Goal: Task Accomplishment & Management: Use online tool/utility

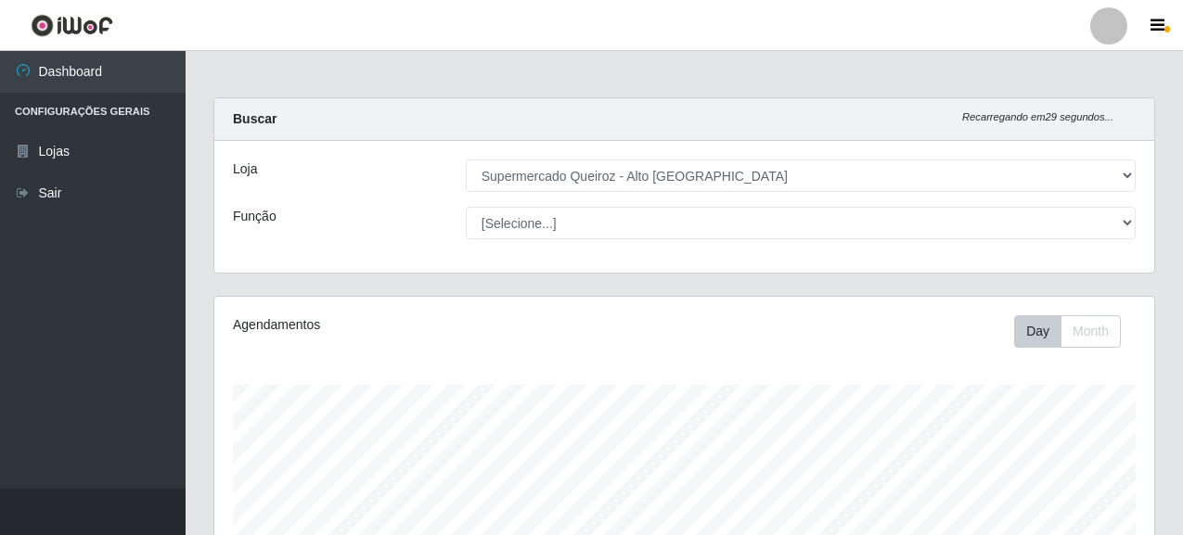
select select "496"
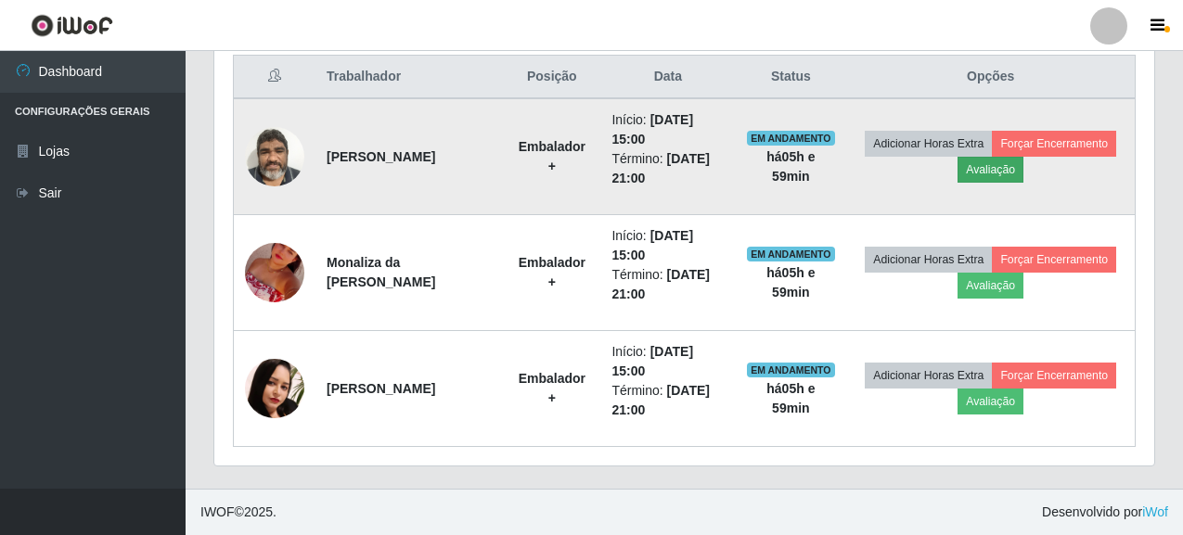
scroll to position [385, 940]
click at [1054, 184] on td "Adicionar Horas Extra Forçar Encerramento Avaliação" at bounding box center [990, 156] width 289 height 117
click at [1024, 177] on button "Avaliação" at bounding box center [991, 170] width 66 height 26
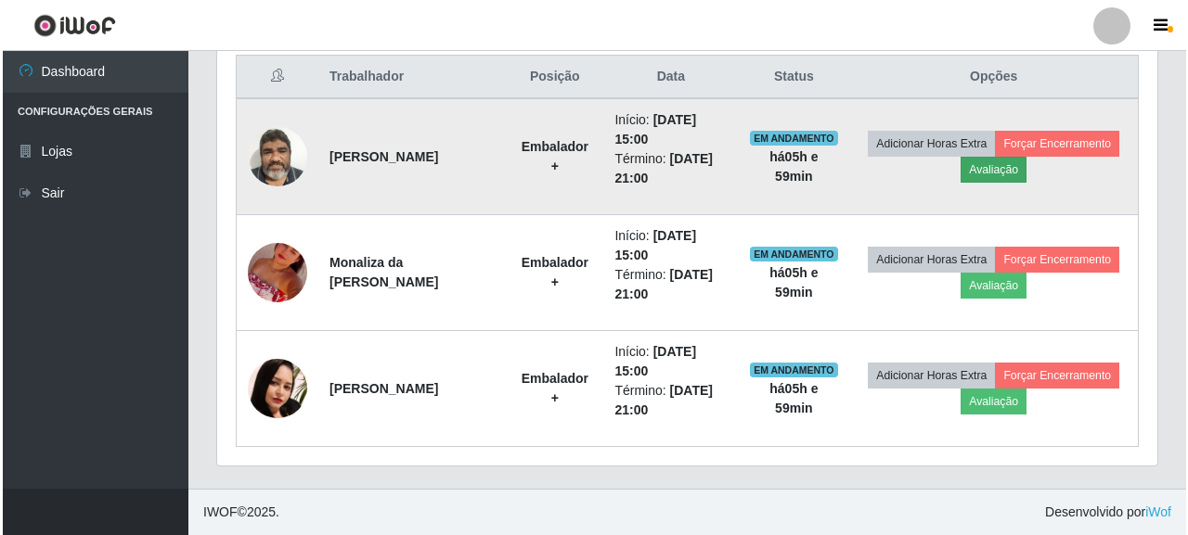
scroll to position [385, 929]
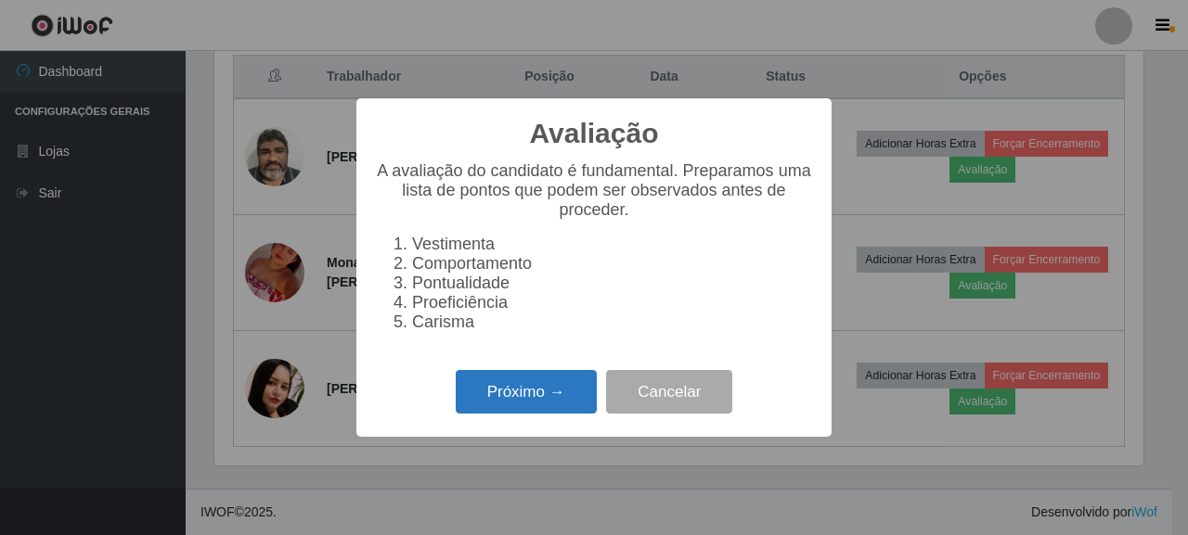
click at [541, 403] on button "Próximo →" at bounding box center [526, 392] width 141 height 44
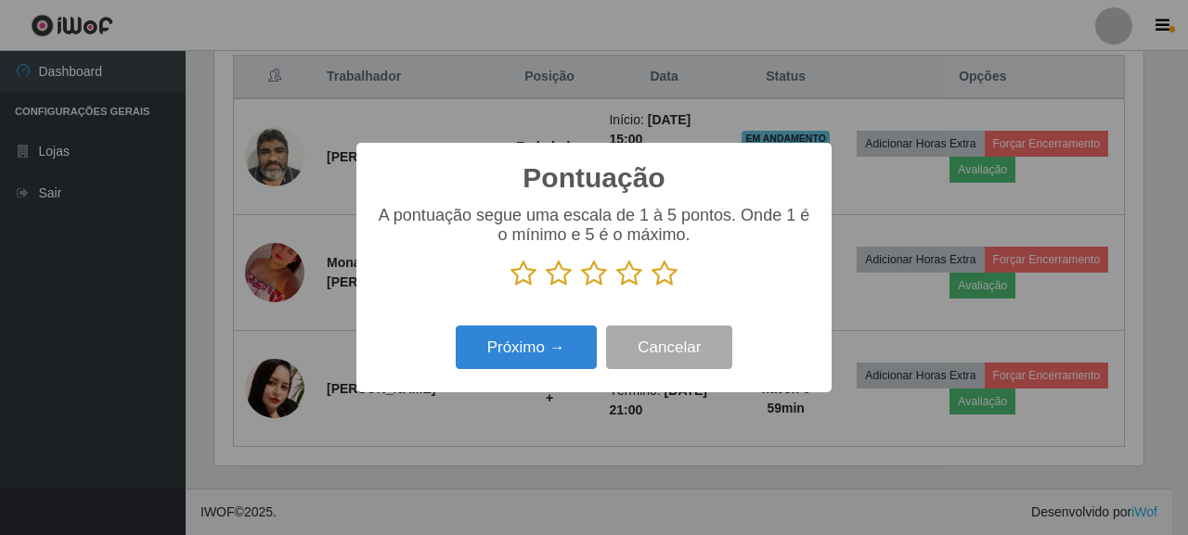
click at [664, 268] on icon at bounding box center [664, 274] width 26 height 28
click at [651, 288] on input "radio" at bounding box center [651, 288] width 0 height 0
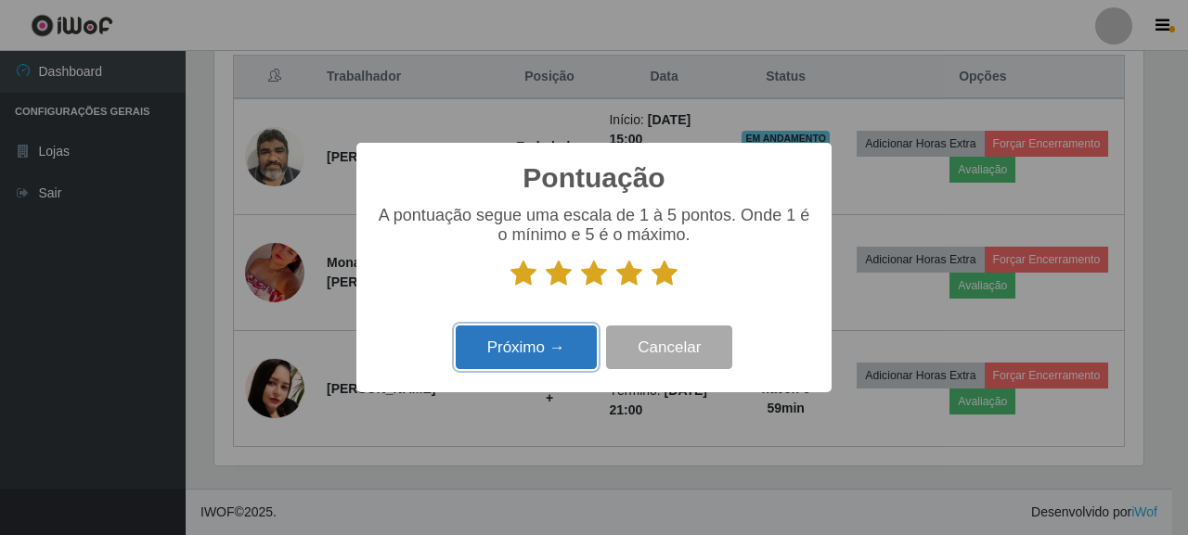
click at [533, 338] on button "Próximo →" at bounding box center [526, 348] width 141 height 44
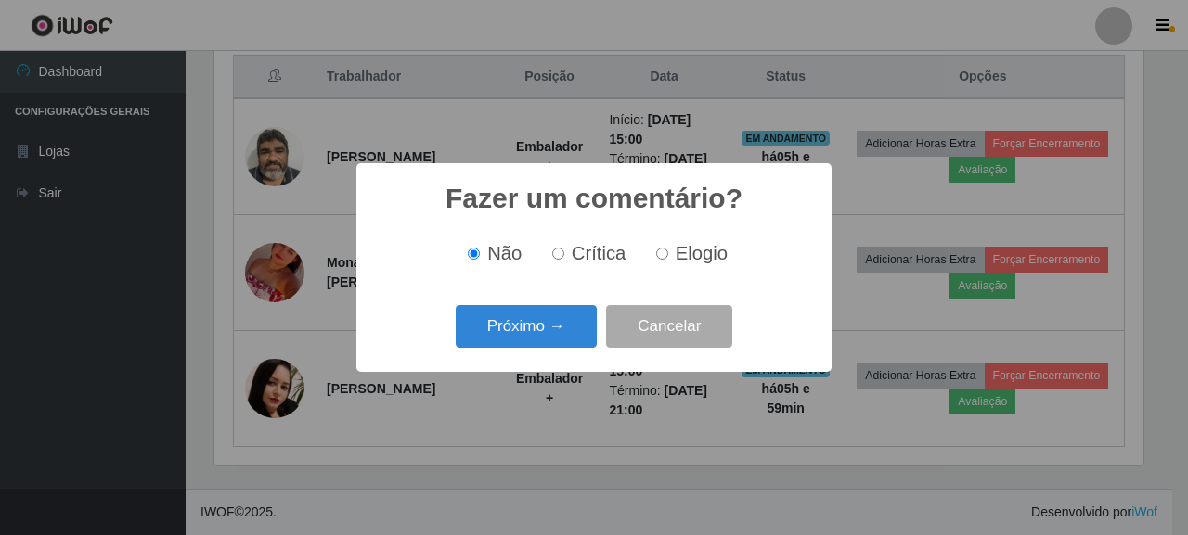
click at [533, 338] on button "Próximo →" at bounding box center [526, 327] width 141 height 44
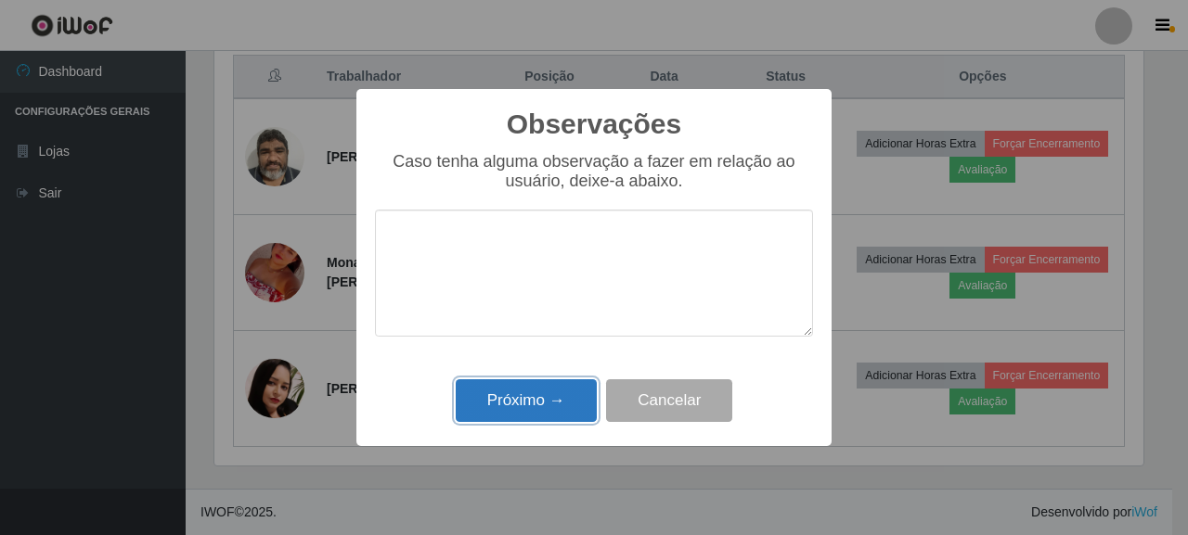
click at [519, 401] on button "Próximo →" at bounding box center [526, 402] width 141 height 44
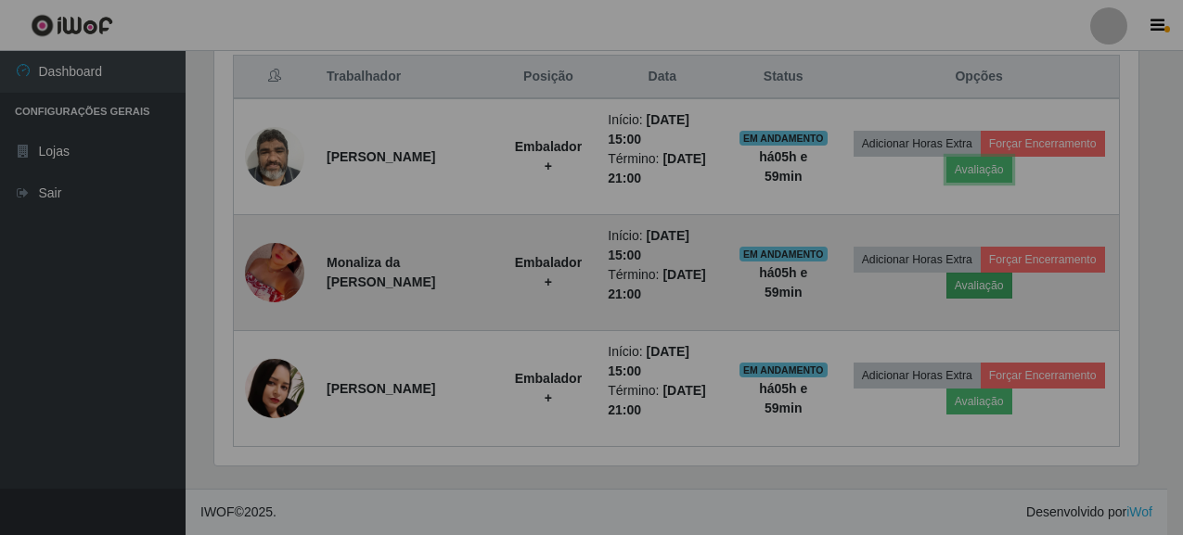
scroll to position [385, 940]
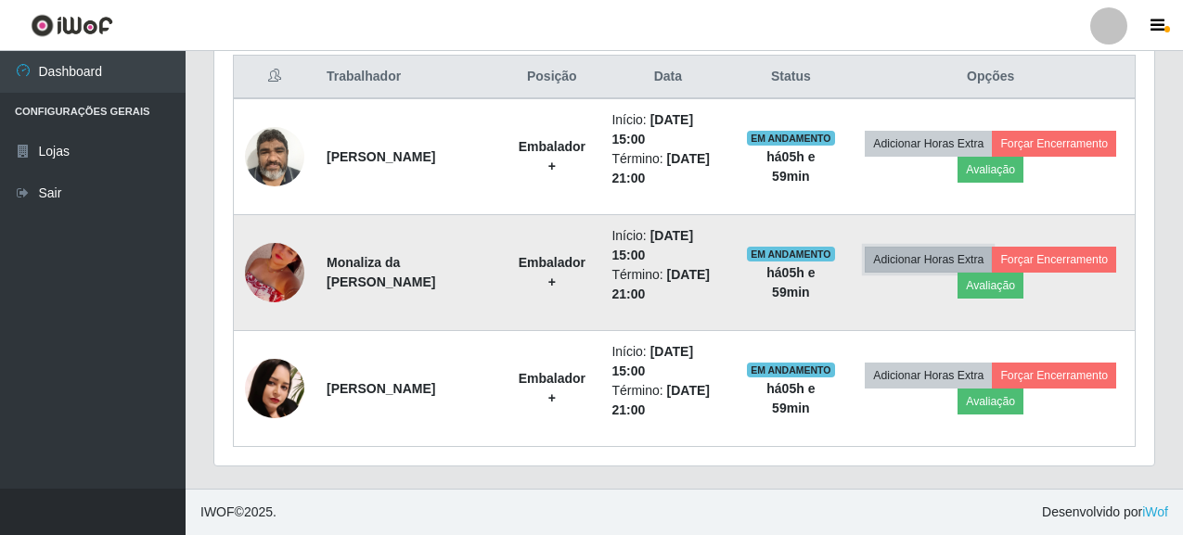
click at [992, 252] on button "Adicionar Horas Extra" at bounding box center [928, 260] width 127 height 26
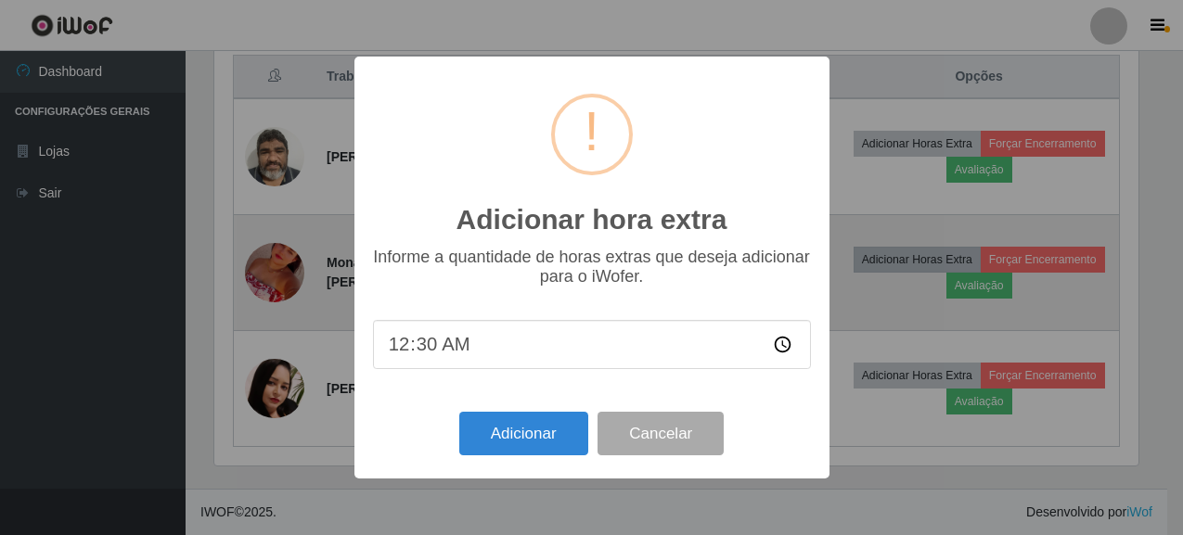
scroll to position [385, 929]
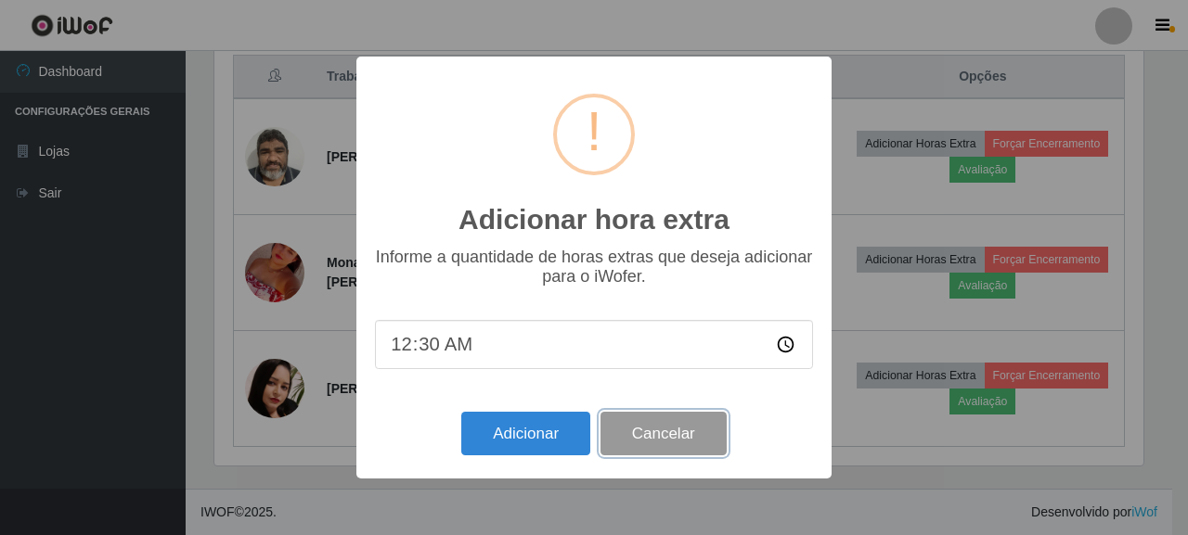
click at [664, 428] on button "Cancelar" at bounding box center [663, 434] width 126 height 44
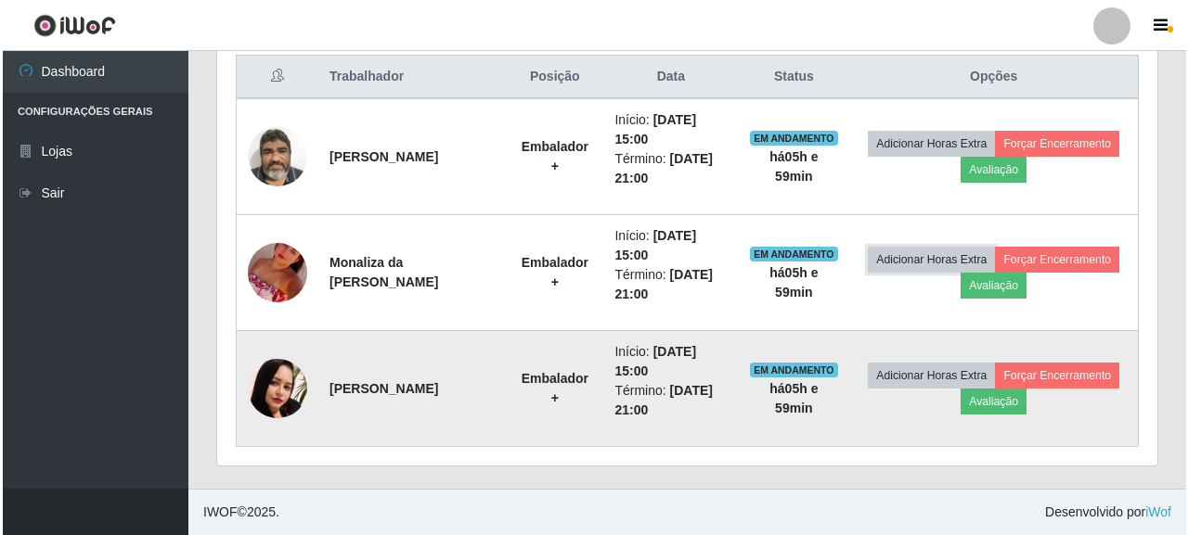
scroll to position [385, 940]
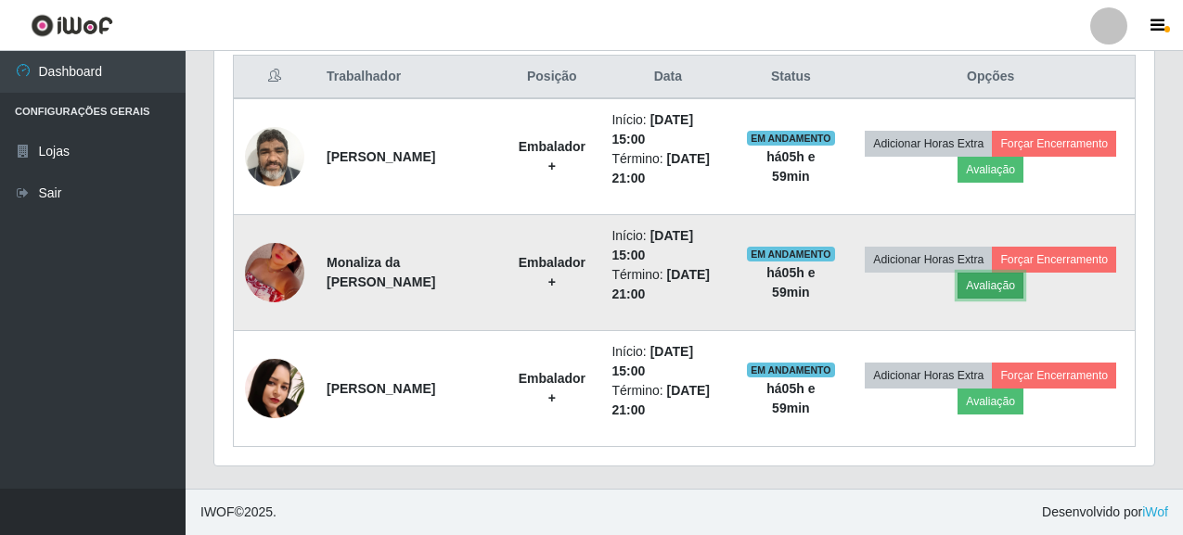
click at [1024, 284] on button "Avaliação" at bounding box center [991, 286] width 66 height 26
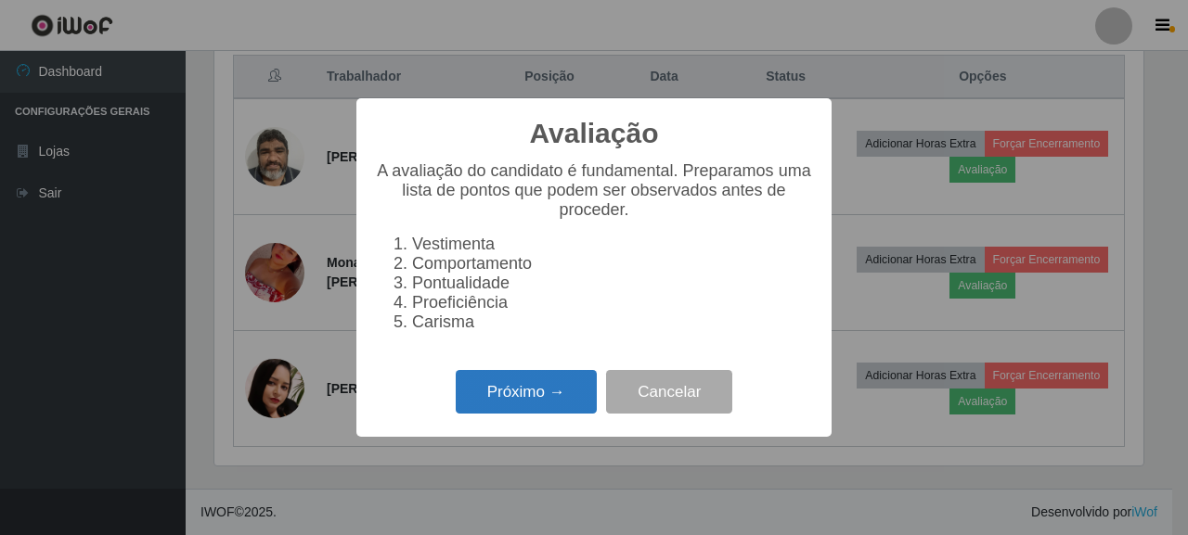
click at [509, 411] on button "Próximo →" at bounding box center [526, 392] width 141 height 44
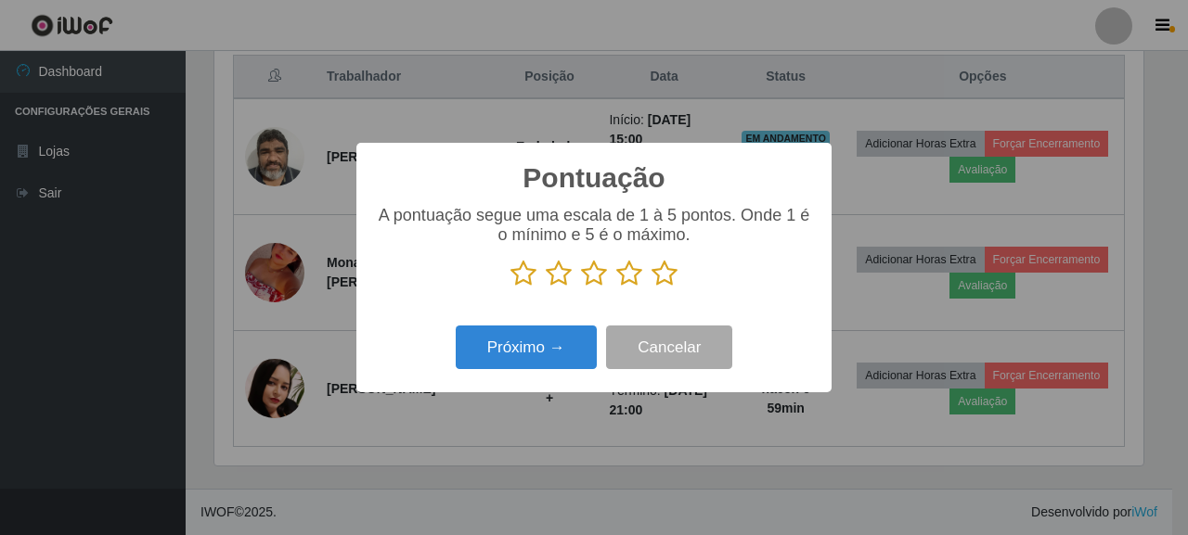
scroll to position [927543, 927000]
click at [663, 269] on icon at bounding box center [664, 274] width 26 height 28
click at [651, 288] on input "radio" at bounding box center [651, 288] width 0 height 0
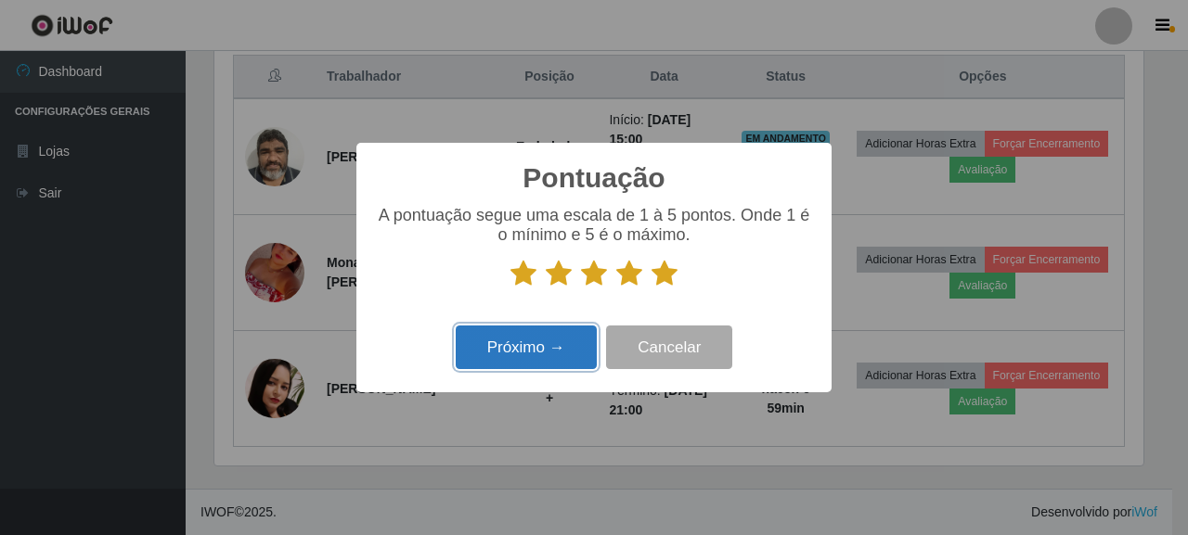
click at [519, 360] on button "Próximo →" at bounding box center [526, 348] width 141 height 44
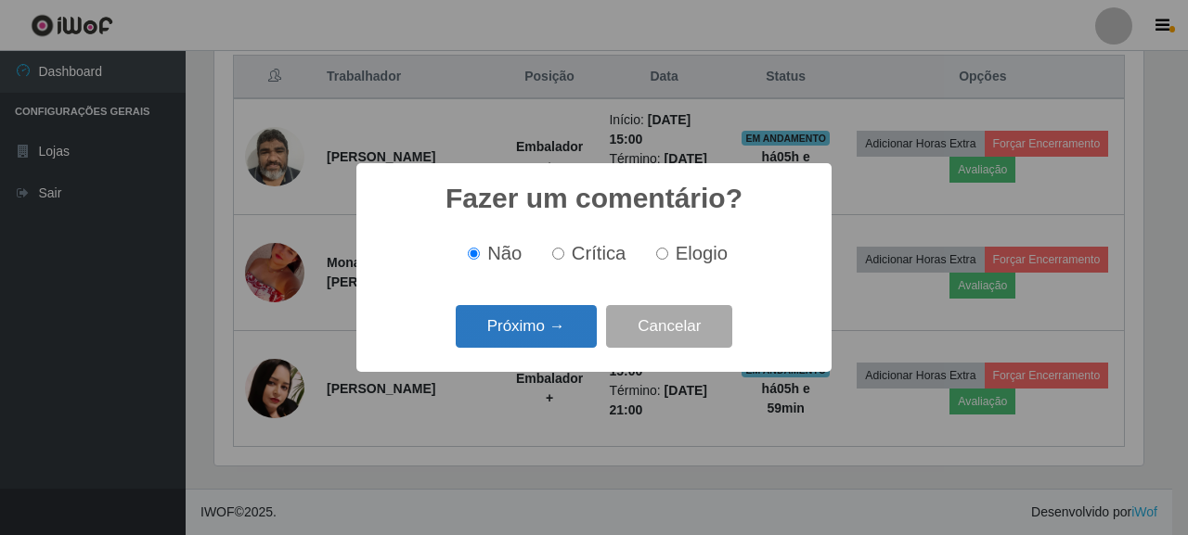
click at [527, 330] on button "Próximo →" at bounding box center [526, 327] width 141 height 44
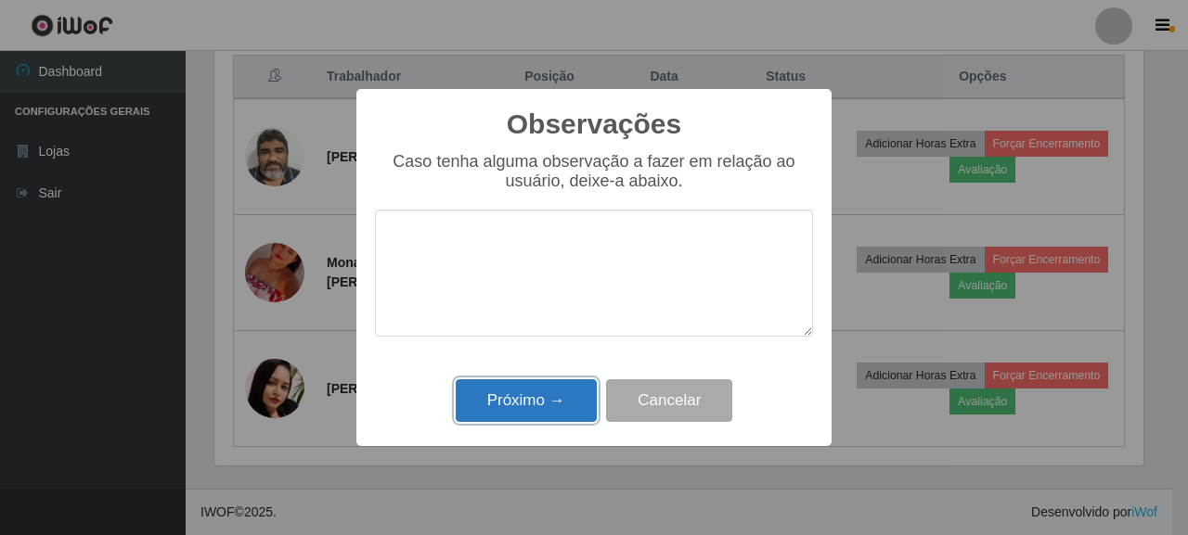
click at [566, 409] on button "Próximo →" at bounding box center [526, 402] width 141 height 44
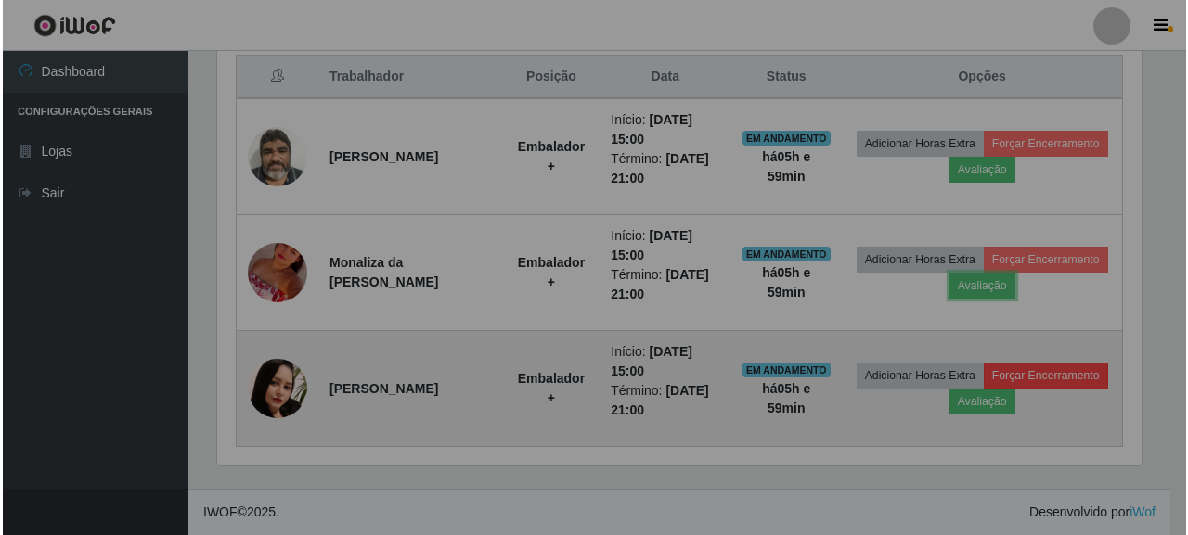
scroll to position [385, 940]
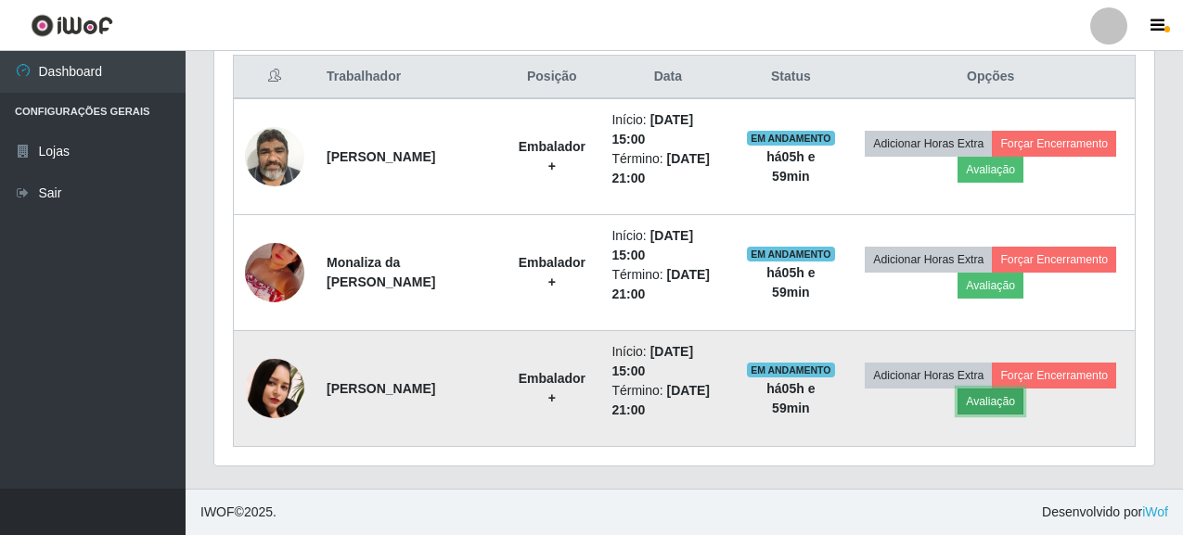
click at [1024, 402] on button "Avaliação" at bounding box center [991, 402] width 66 height 26
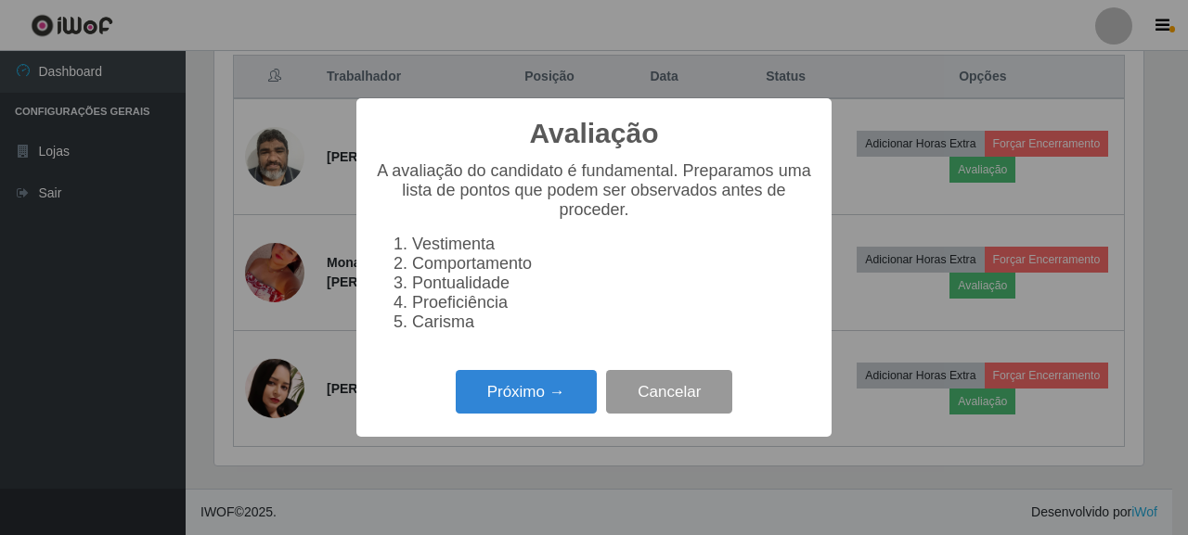
scroll to position [385, 929]
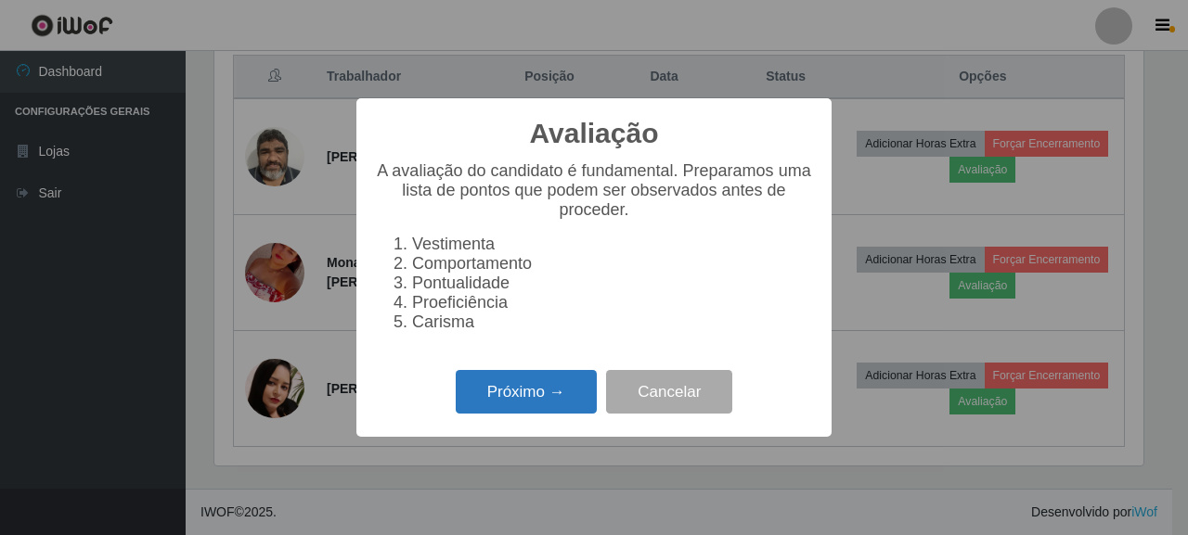
click at [542, 388] on button "Próximo →" at bounding box center [526, 392] width 141 height 44
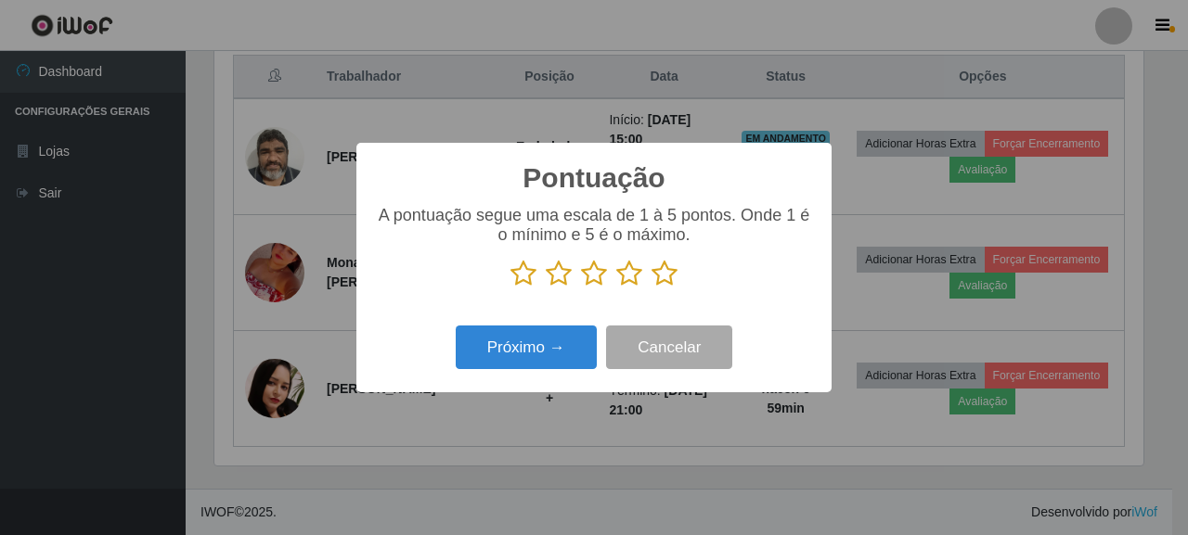
click at [671, 274] on icon at bounding box center [664, 274] width 26 height 28
click at [651, 288] on input "radio" at bounding box center [651, 288] width 0 height 0
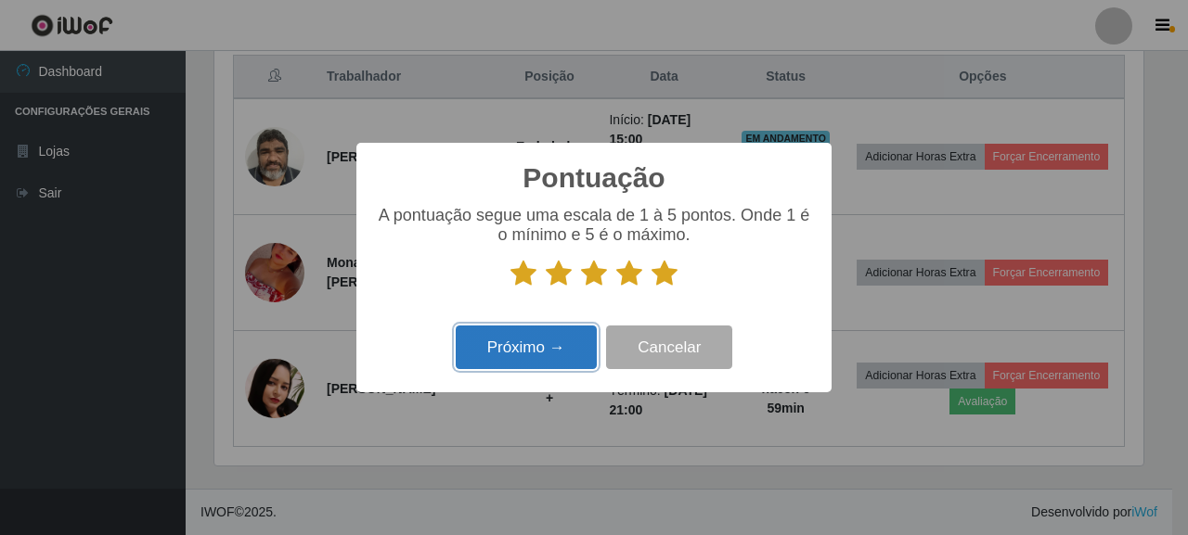
click at [554, 328] on button "Próximo →" at bounding box center [526, 348] width 141 height 44
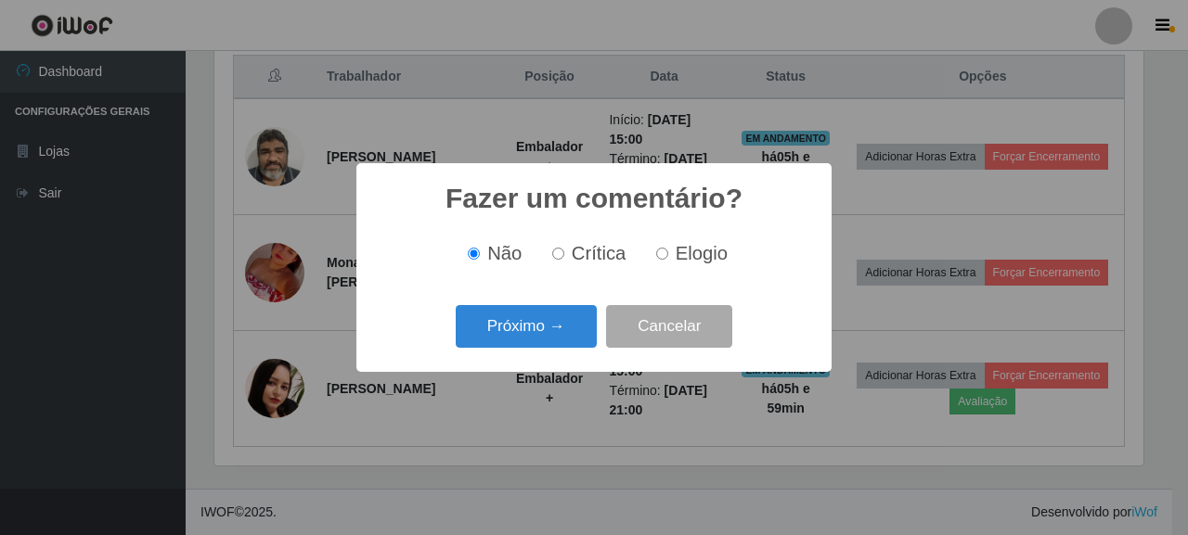
click at [467, 305] on div "Próximo → Cancelar" at bounding box center [594, 326] width 438 height 53
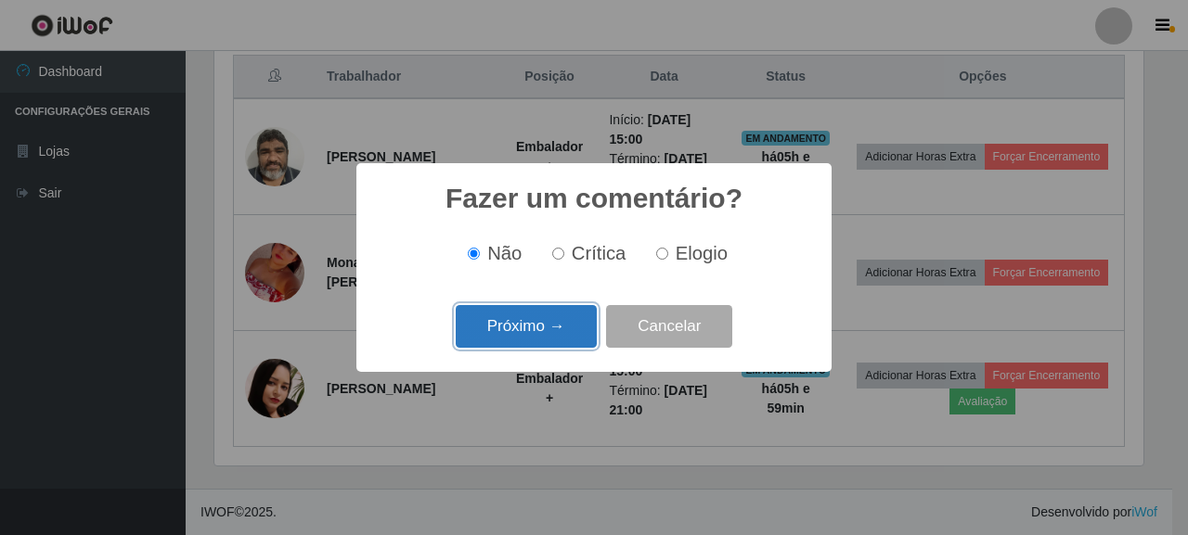
click at [499, 327] on button "Próximo →" at bounding box center [526, 327] width 141 height 44
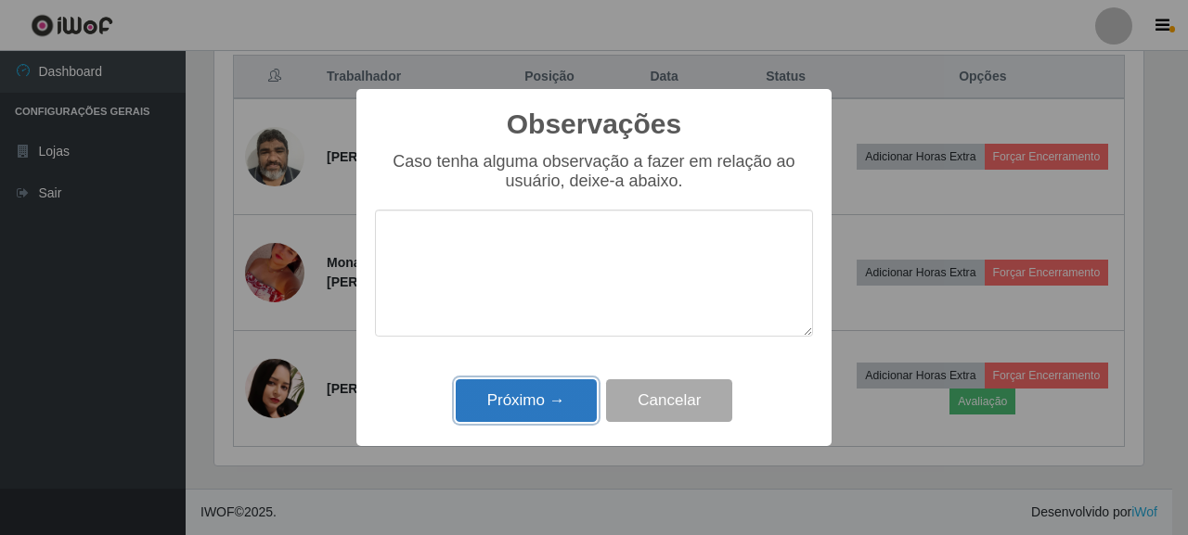
click at [530, 393] on button "Próximo →" at bounding box center [526, 402] width 141 height 44
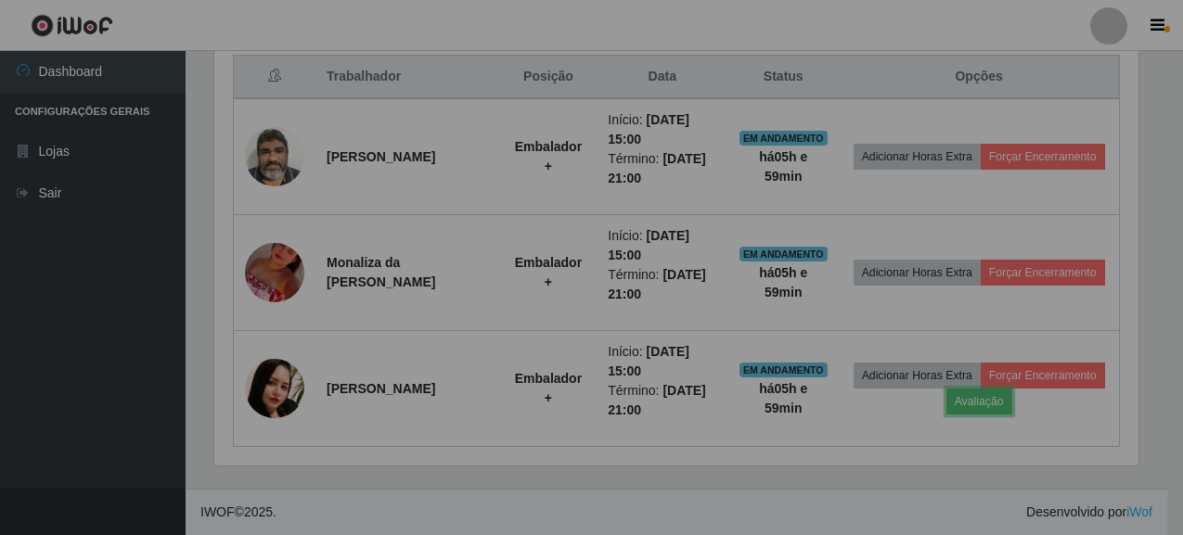
scroll to position [385, 940]
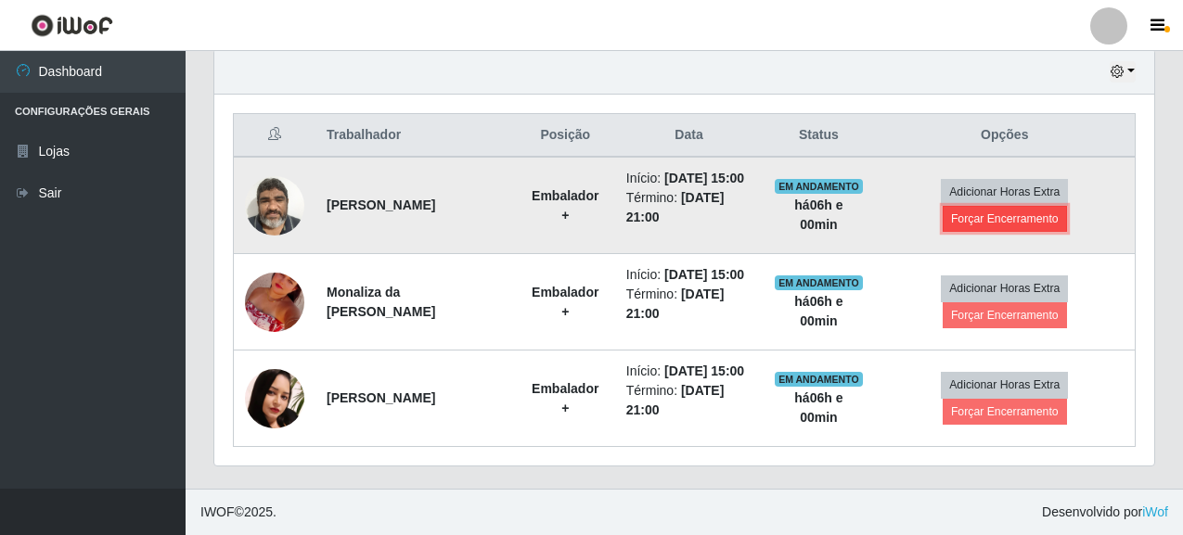
click at [981, 206] on button "Forçar Encerramento" at bounding box center [1005, 219] width 124 height 26
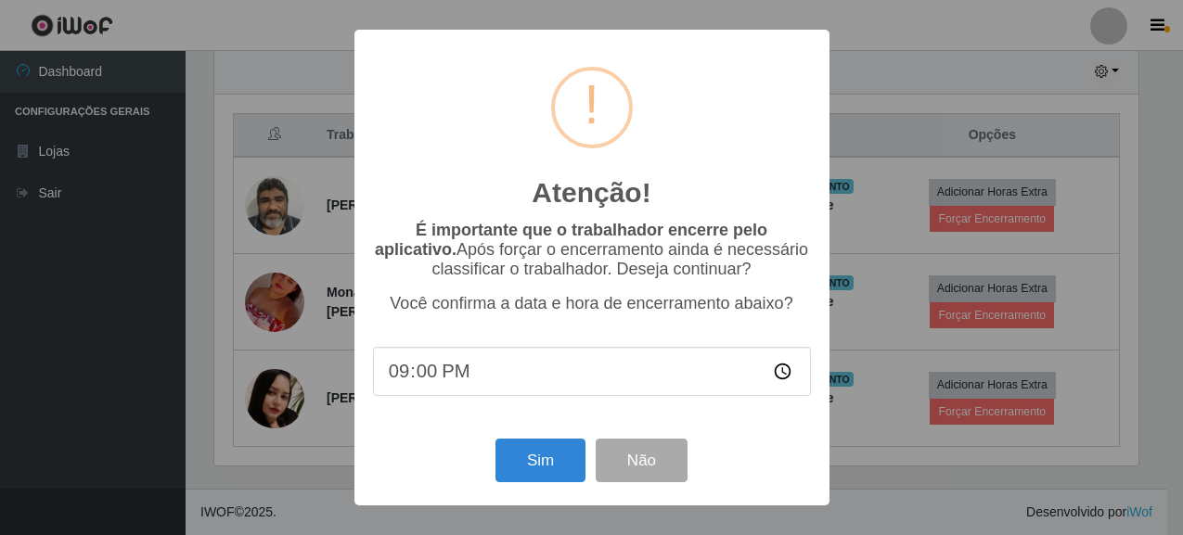
scroll to position [385, 929]
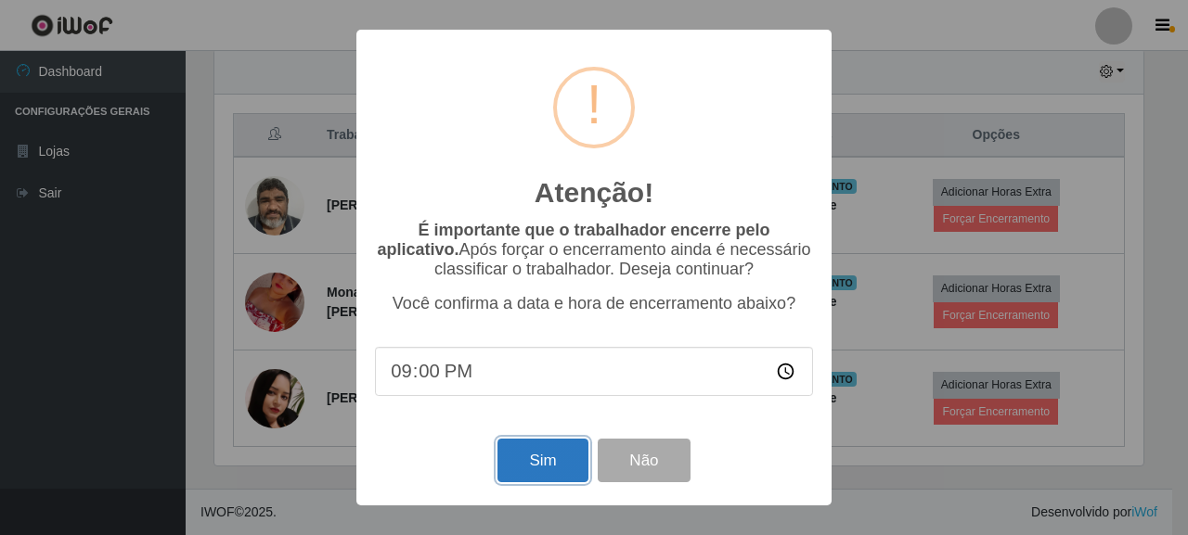
click at [548, 461] on button "Sim" at bounding box center [542, 461] width 90 height 44
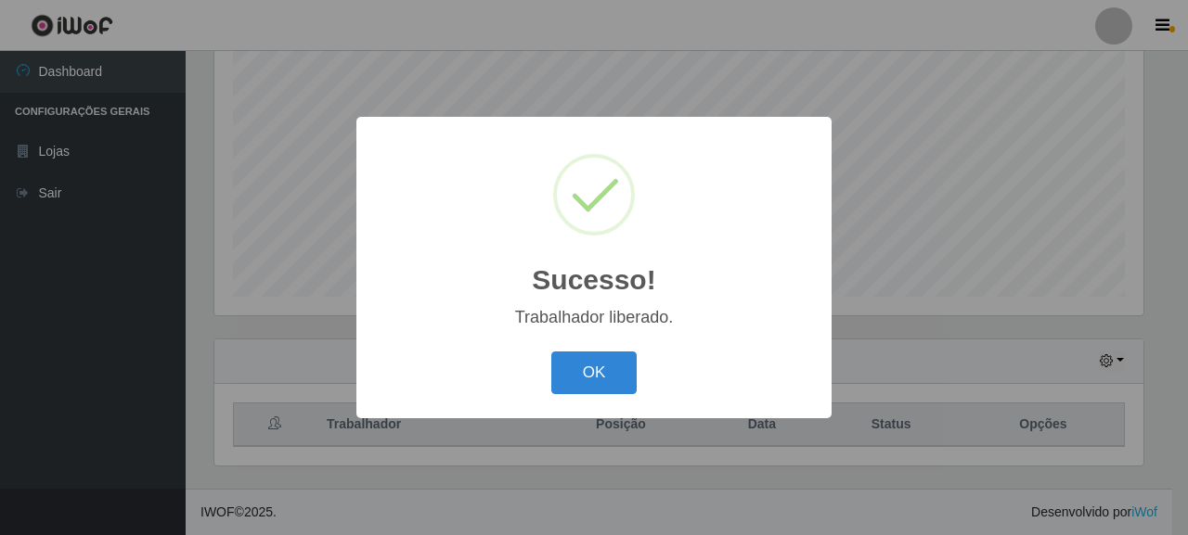
click at [1005, 284] on div "Sucesso! × Trabalhador liberado. OK Cancel" at bounding box center [594, 267] width 1188 height 535
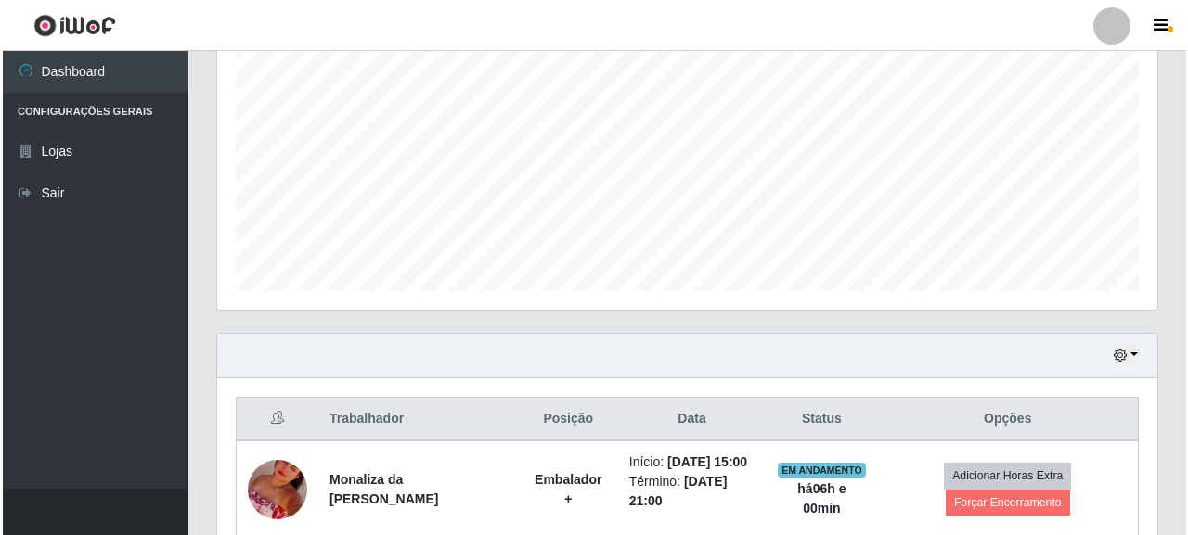
scroll to position [599, 0]
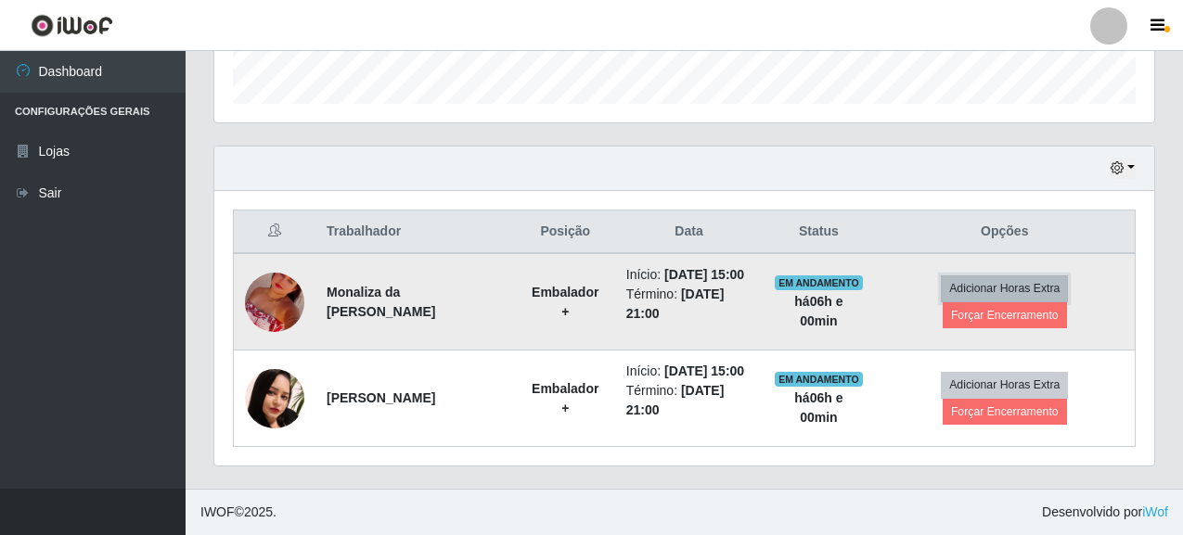
click at [993, 276] on button "Adicionar Horas Extra" at bounding box center [1004, 289] width 127 height 26
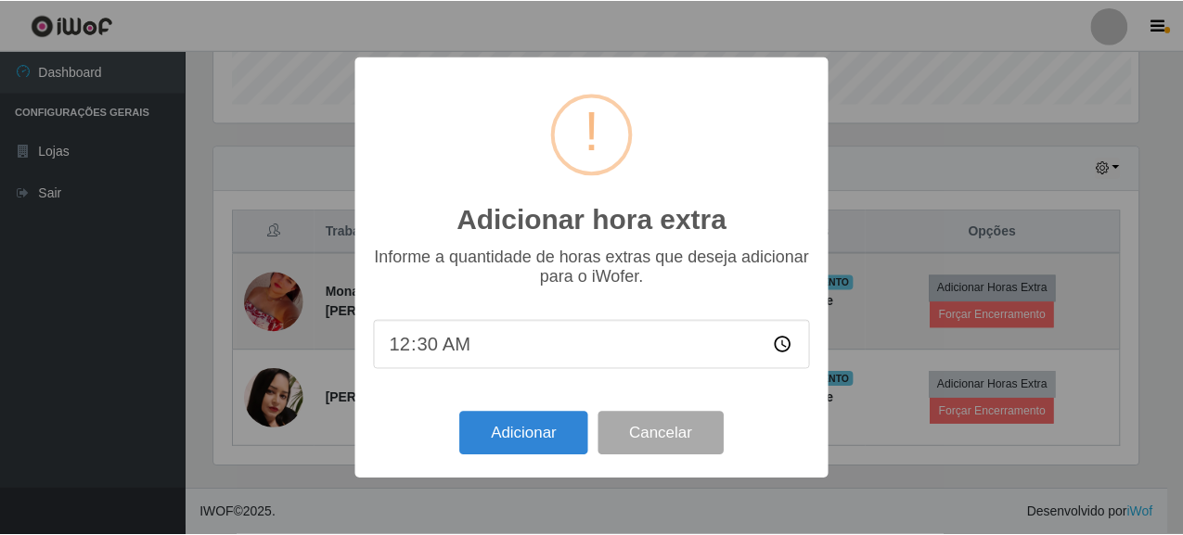
scroll to position [385, 929]
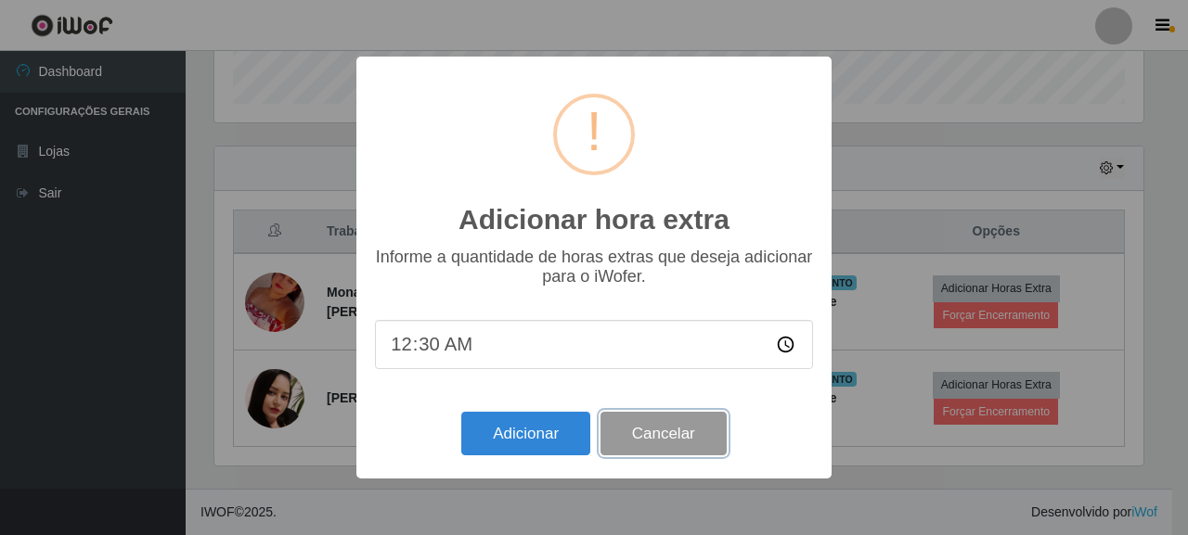
click at [662, 430] on button "Cancelar" at bounding box center [663, 434] width 126 height 44
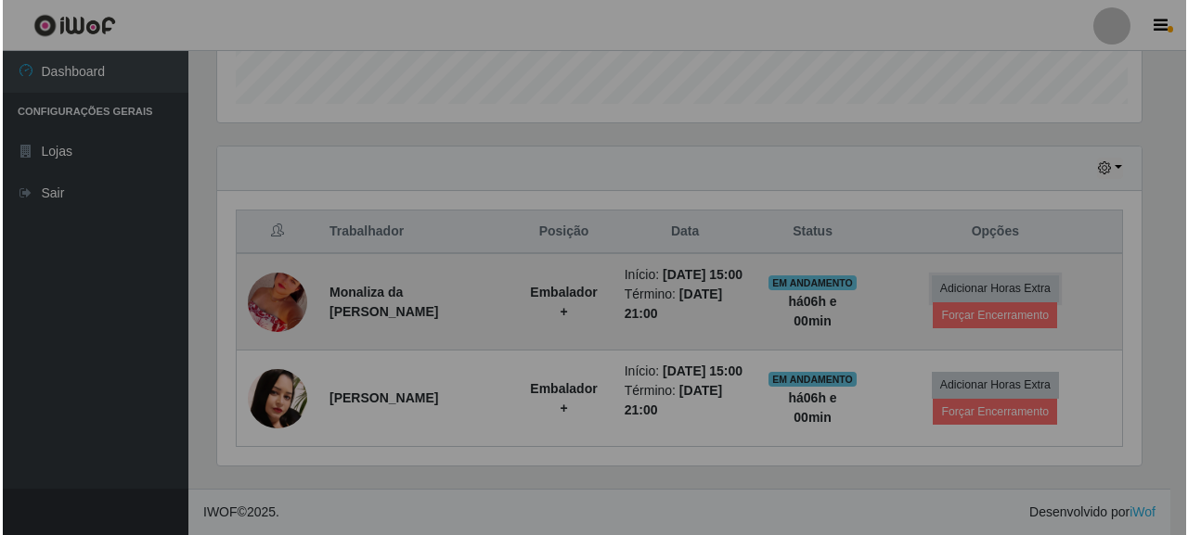
scroll to position [385, 940]
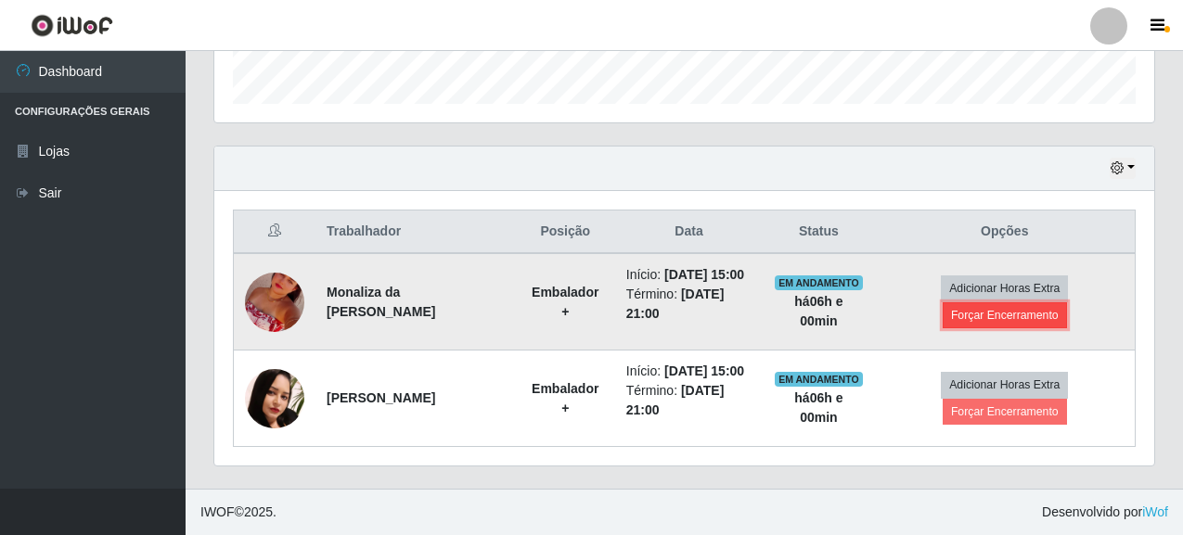
click at [968, 303] on button "Forçar Encerramento" at bounding box center [1005, 316] width 124 height 26
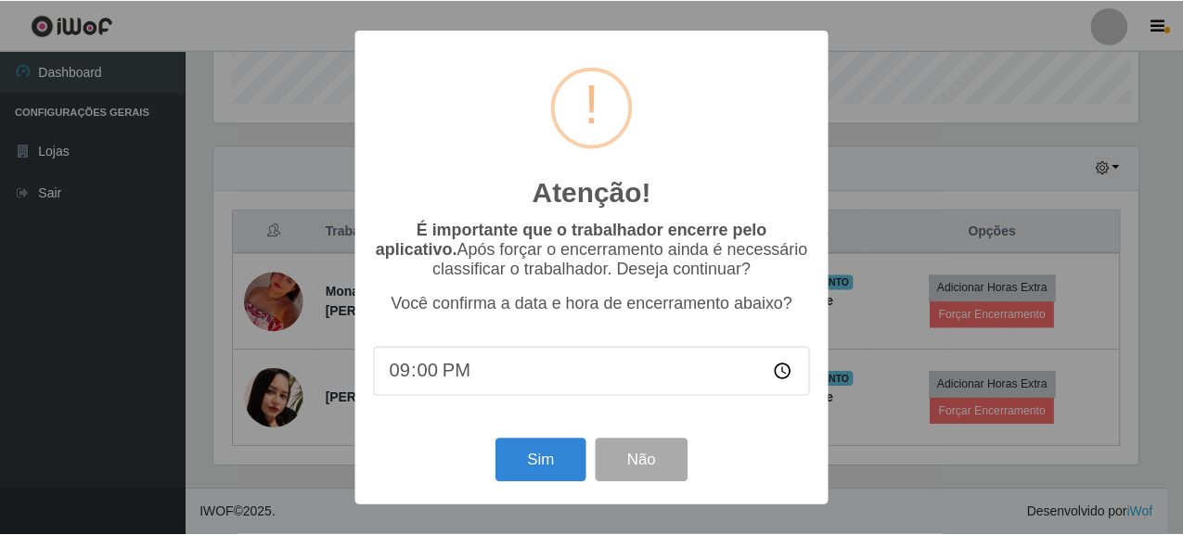
scroll to position [385, 929]
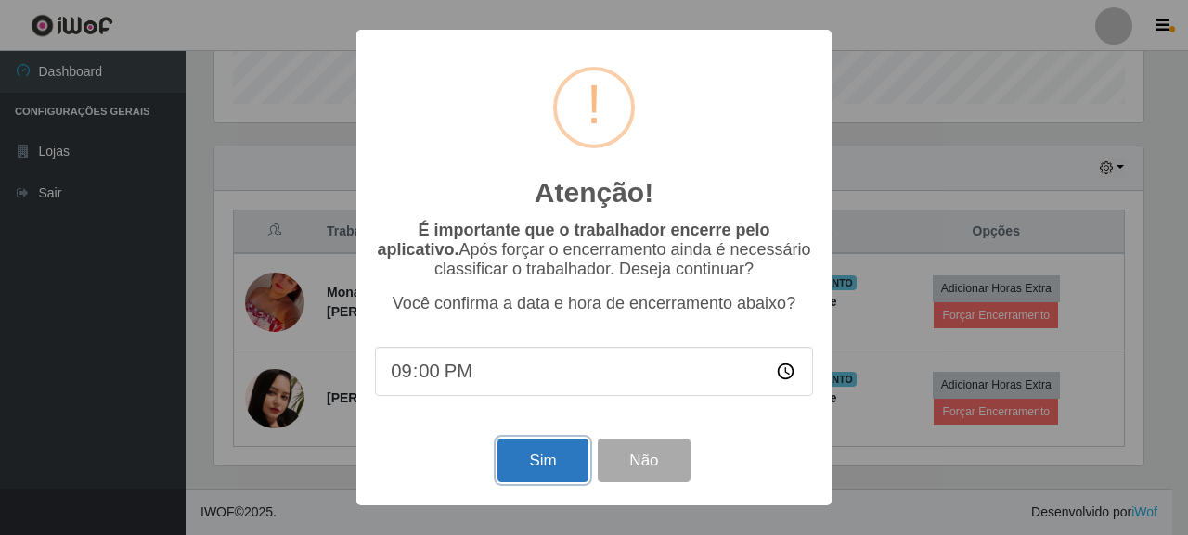
click at [547, 463] on button "Sim" at bounding box center [542, 461] width 90 height 44
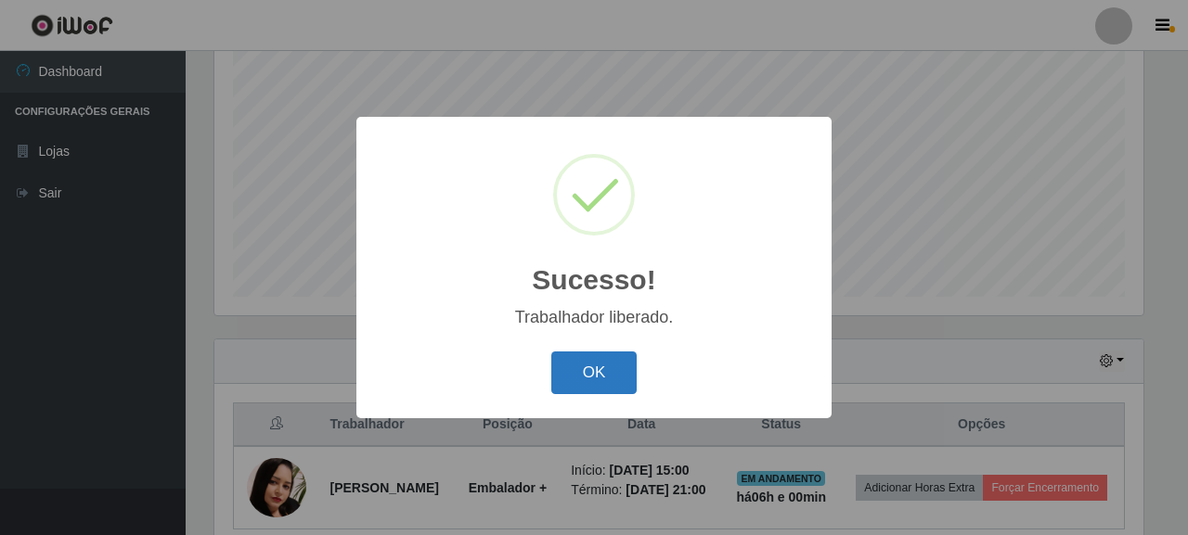
click at [624, 387] on button "OK" at bounding box center [594, 374] width 86 height 44
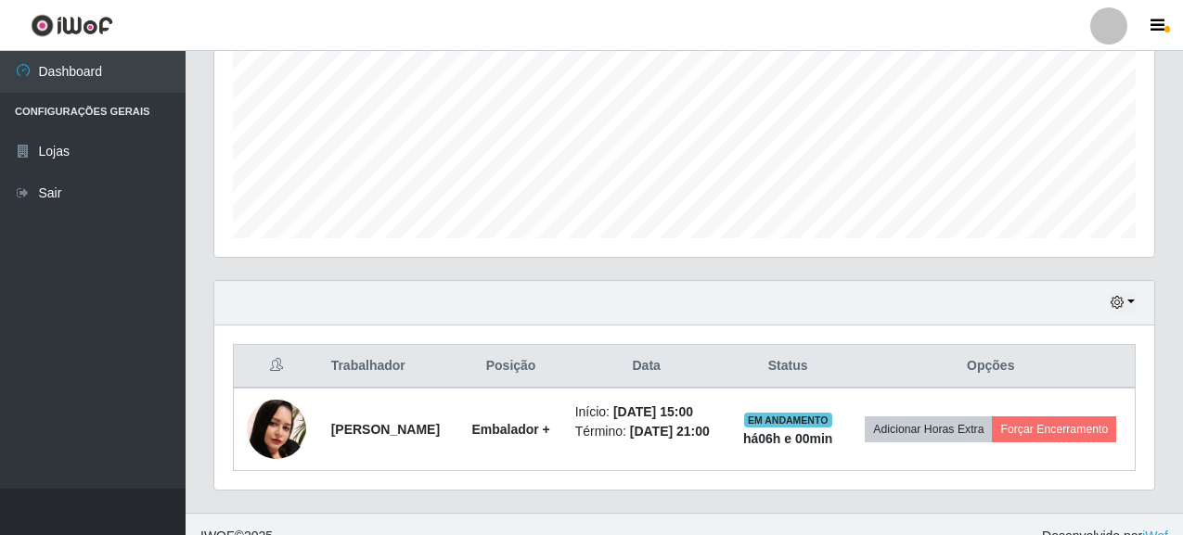
scroll to position [483, 0]
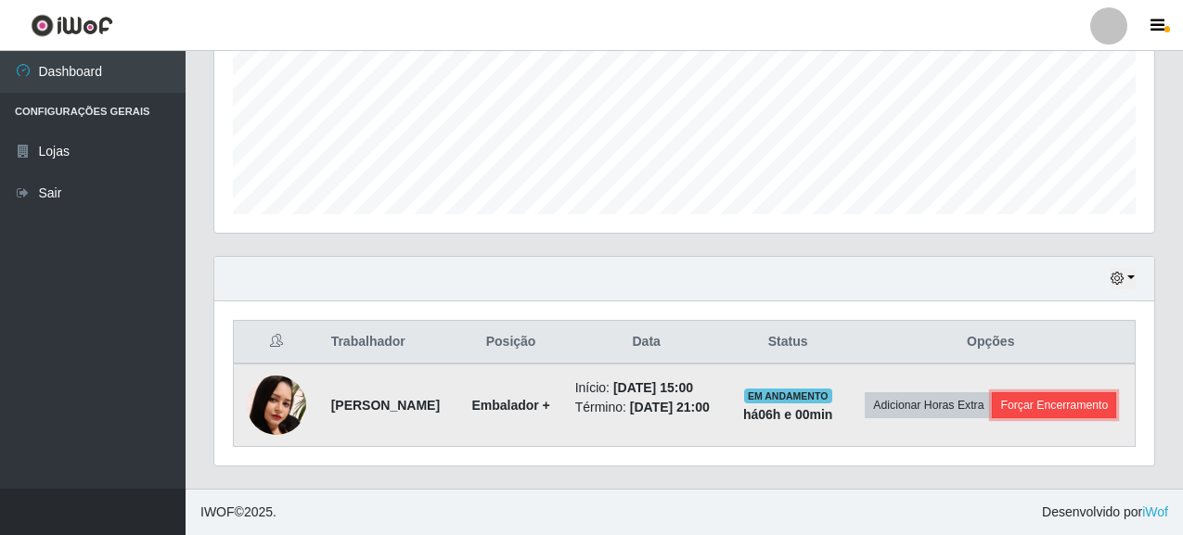
click at [1027, 401] on button "Forçar Encerramento" at bounding box center [1054, 406] width 124 height 26
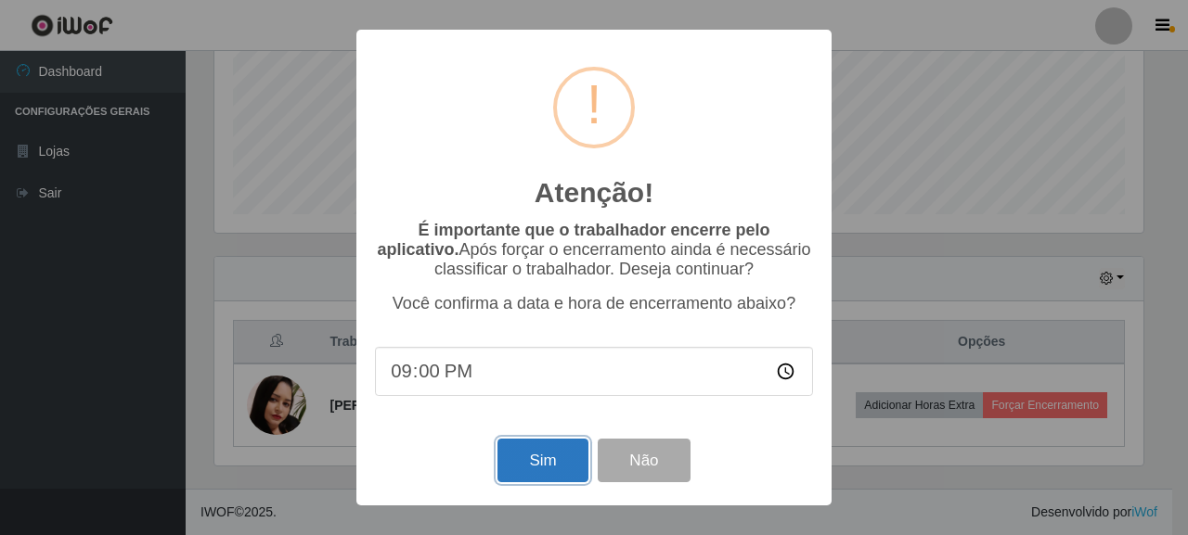
click at [560, 451] on button "Sim" at bounding box center [542, 461] width 90 height 44
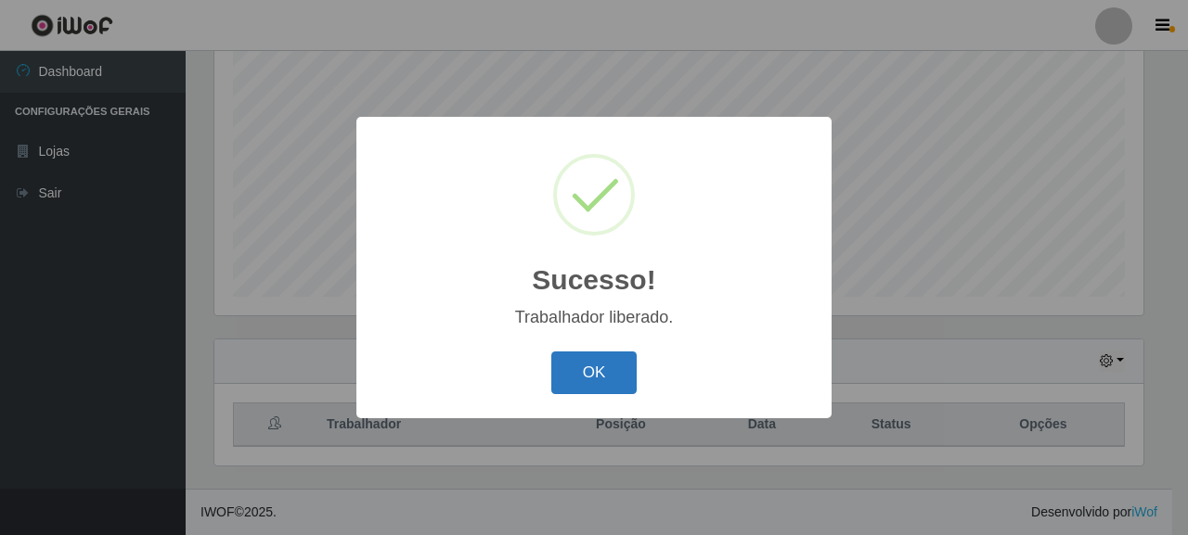
click at [591, 369] on button "OK" at bounding box center [594, 374] width 86 height 44
